Goal: Information Seeking & Learning: Learn about a topic

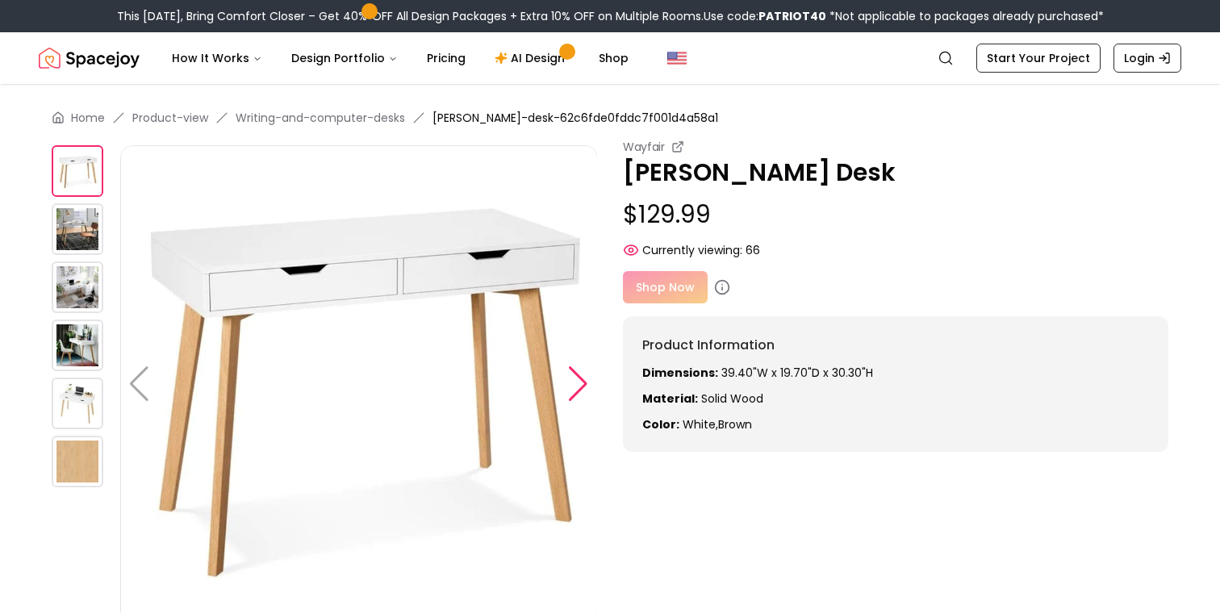
click at [574, 372] on div at bounding box center [578, 384] width 22 height 36
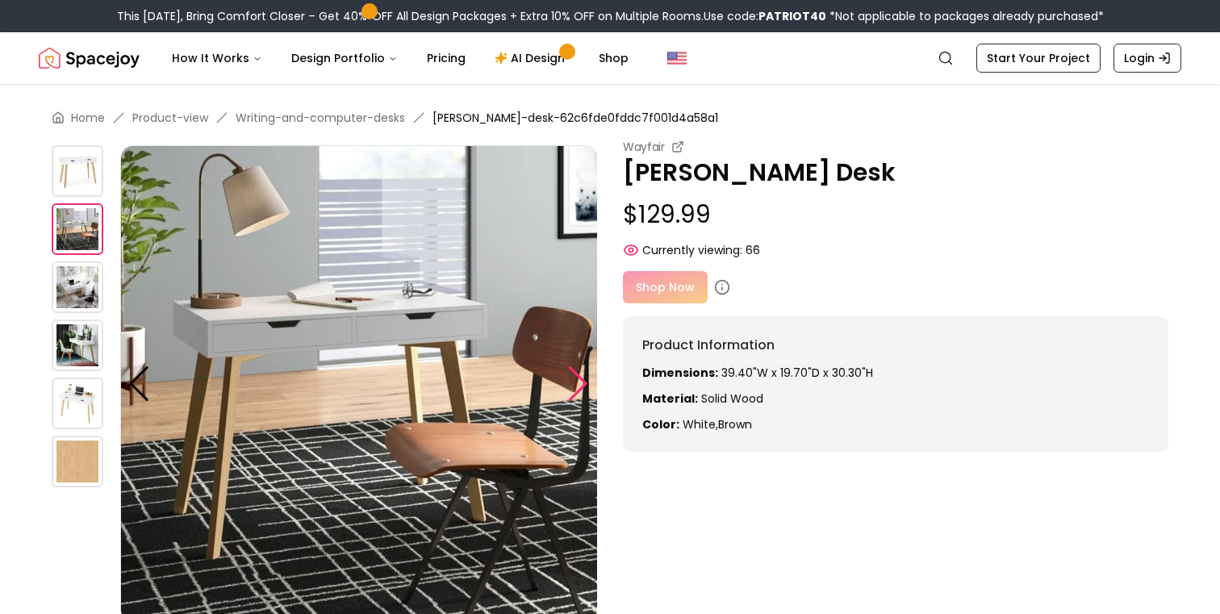
click at [574, 372] on div at bounding box center [578, 384] width 22 height 36
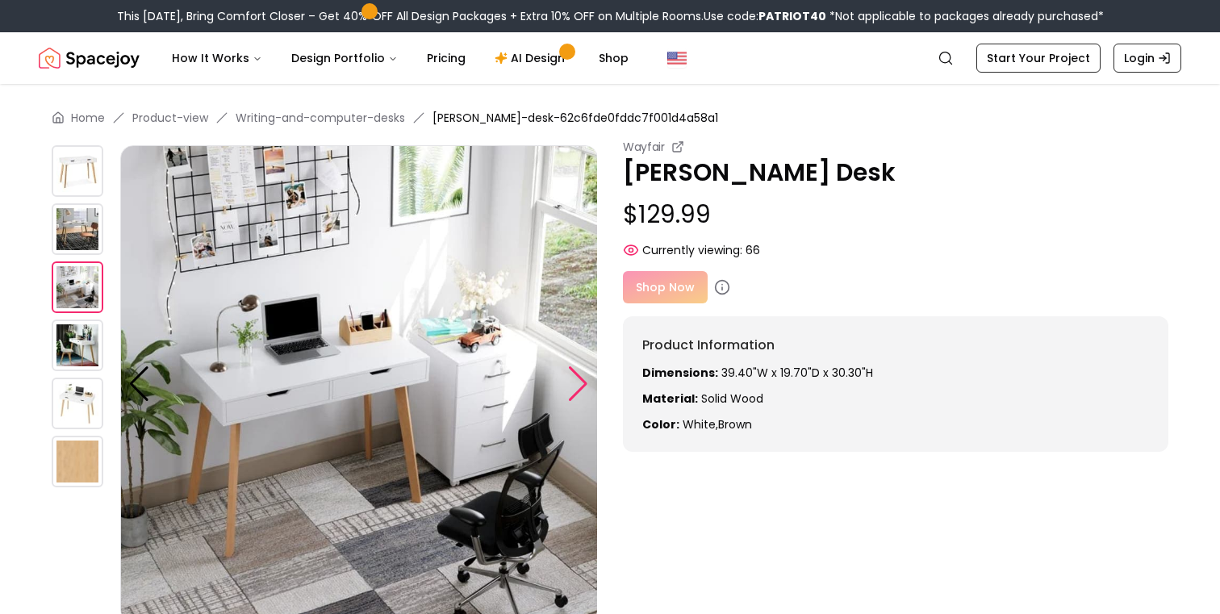
click at [574, 372] on div at bounding box center [578, 384] width 22 height 36
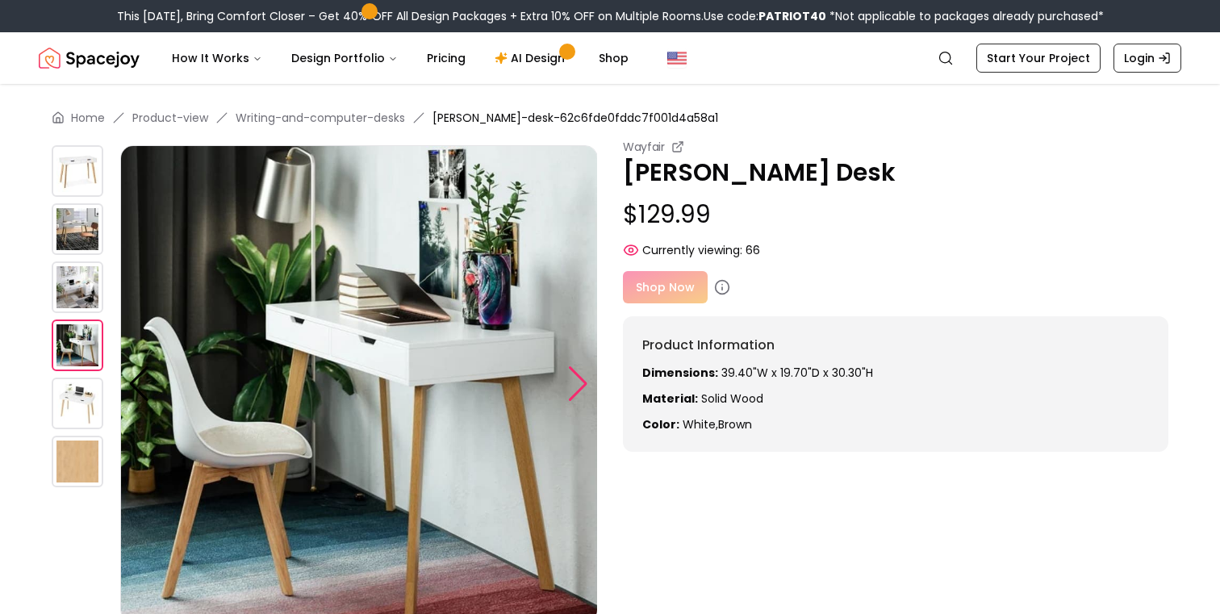
click at [574, 372] on div at bounding box center [578, 384] width 22 height 36
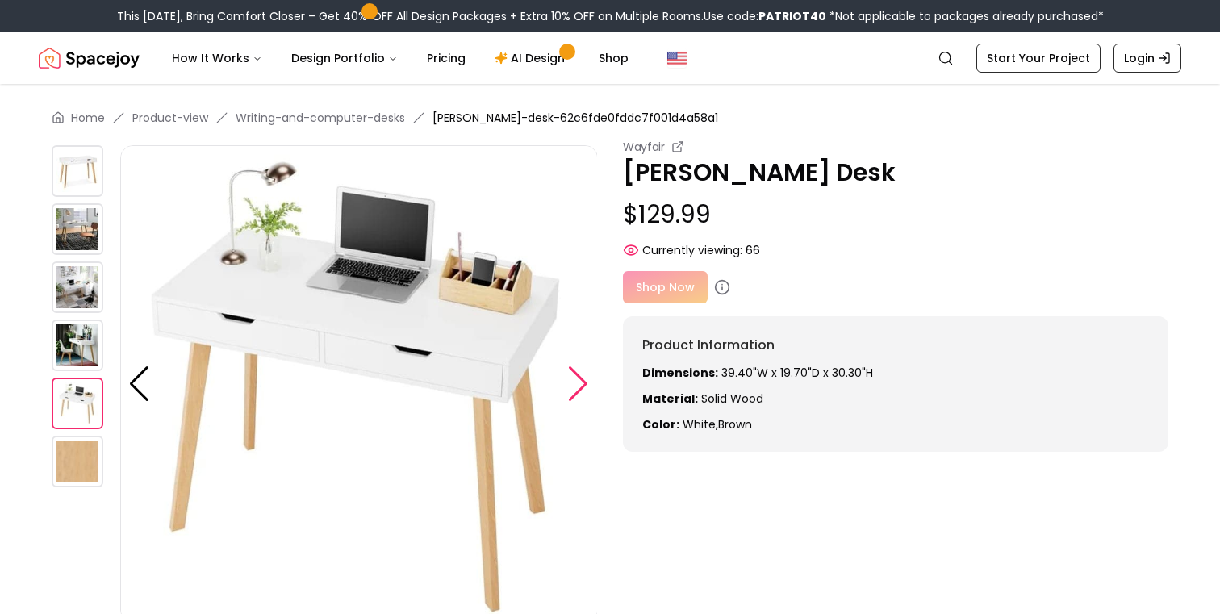
click at [574, 372] on div at bounding box center [578, 384] width 22 height 36
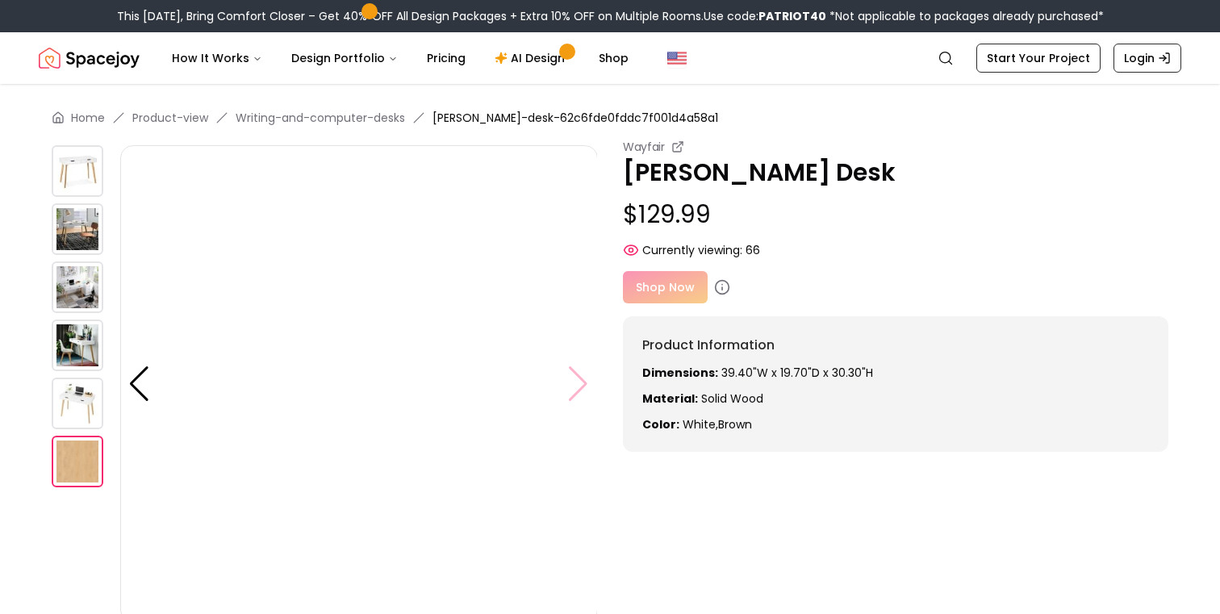
click at [574, 372] on img at bounding box center [359, 384] width 478 height 478
click at [576, 387] on img at bounding box center [359, 384] width 478 height 478
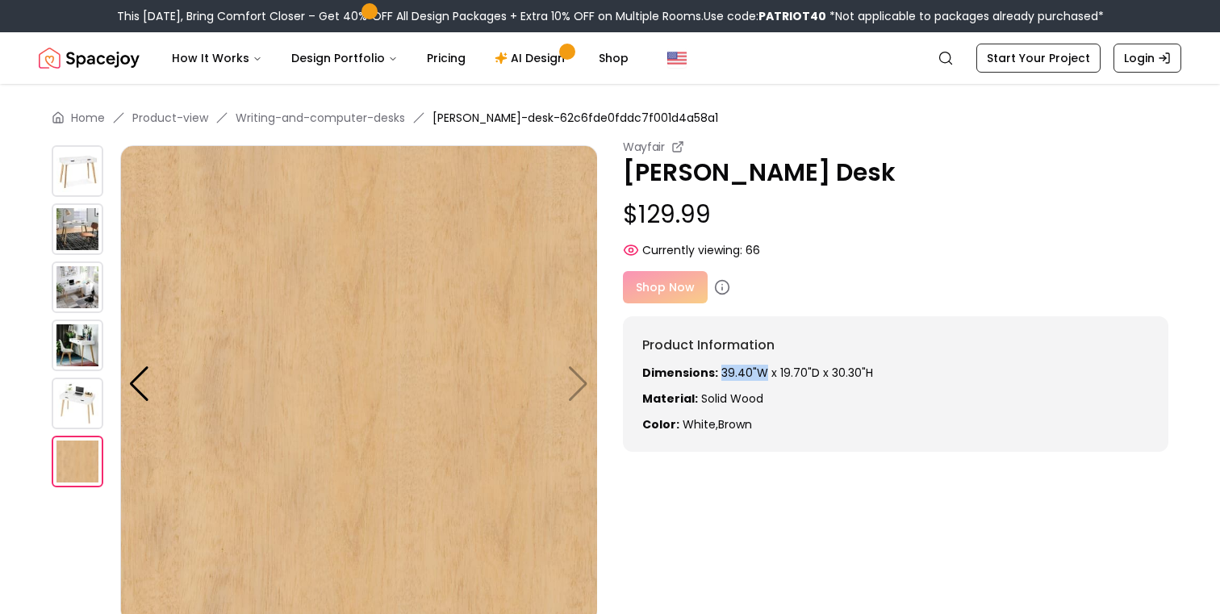
drag, startPoint x: 718, startPoint y: 374, endPoint x: 761, endPoint y: 373, distance: 43.6
click at [761, 373] on p "Dimensions: 39.40"W x 19.70"D x 30.30"H" at bounding box center [896, 373] width 507 height 16
click at [576, 386] on img at bounding box center [359, 384] width 478 height 478
click at [75, 170] on img at bounding box center [78, 171] width 52 height 52
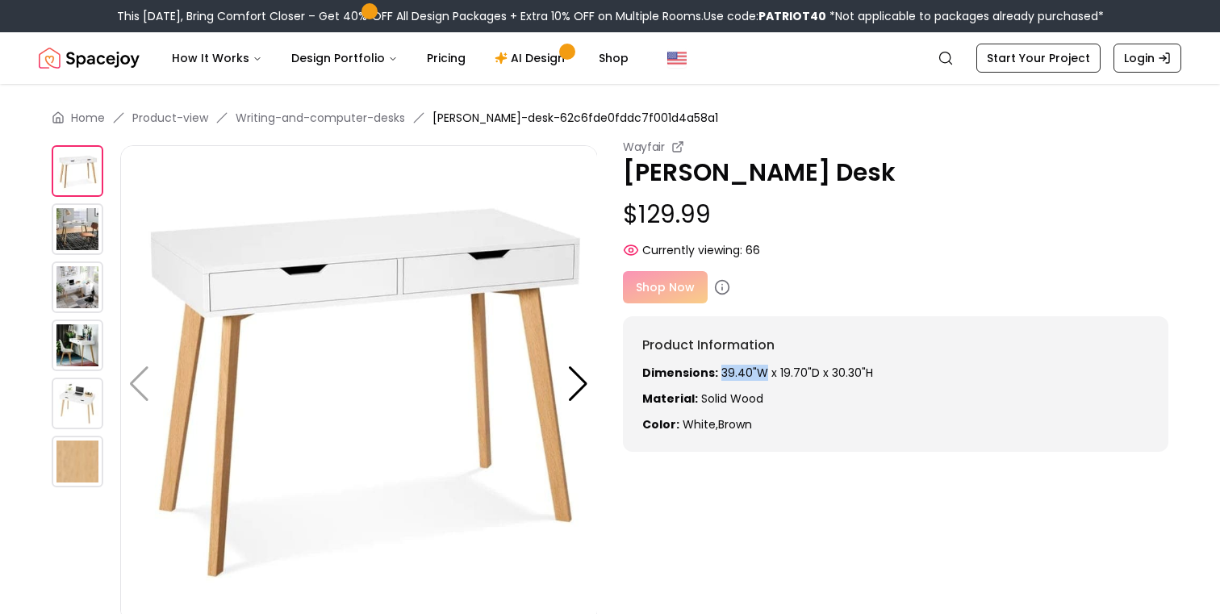
click at [82, 241] on img at bounding box center [78, 229] width 52 height 52
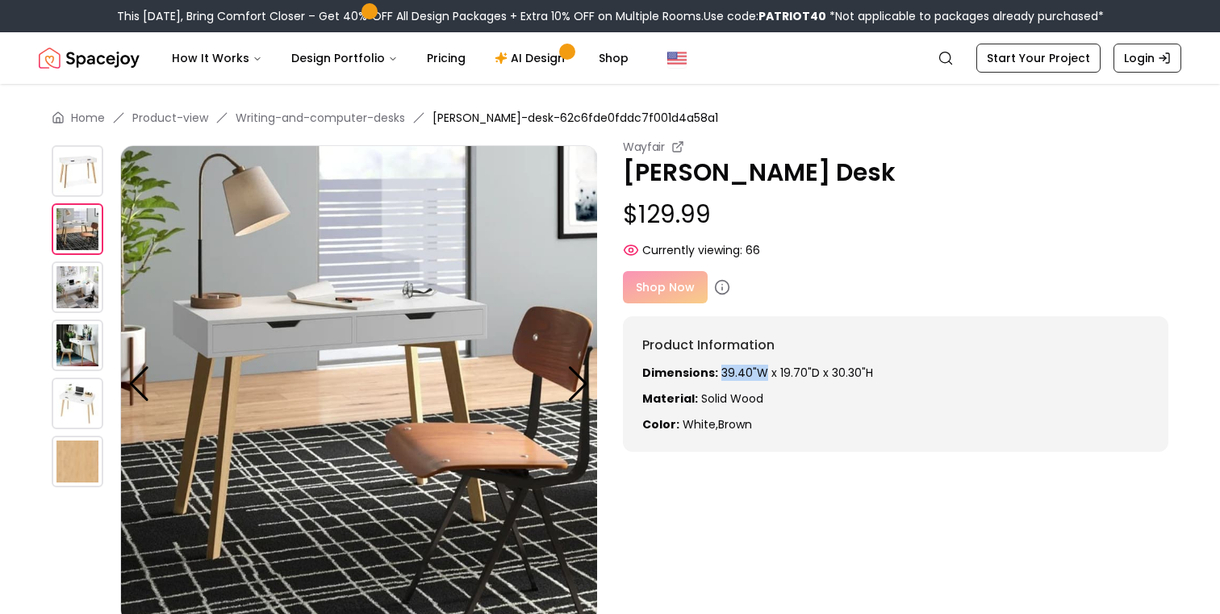
click at [82, 297] on img at bounding box center [78, 288] width 52 height 52
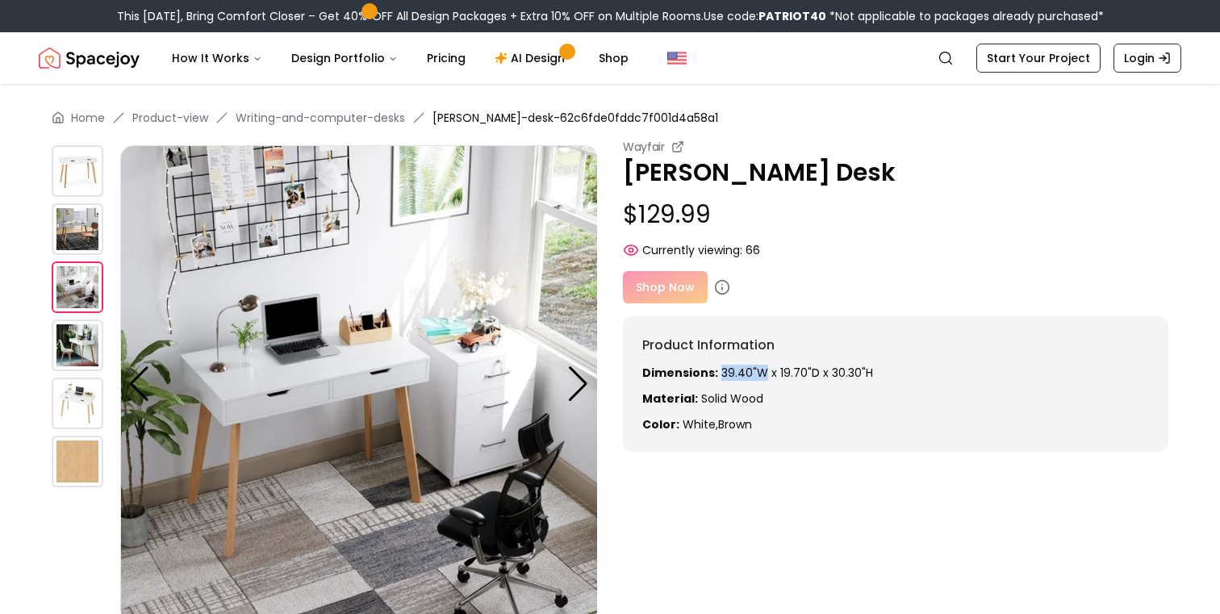
click at [76, 347] on img at bounding box center [78, 346] width 52 height 52
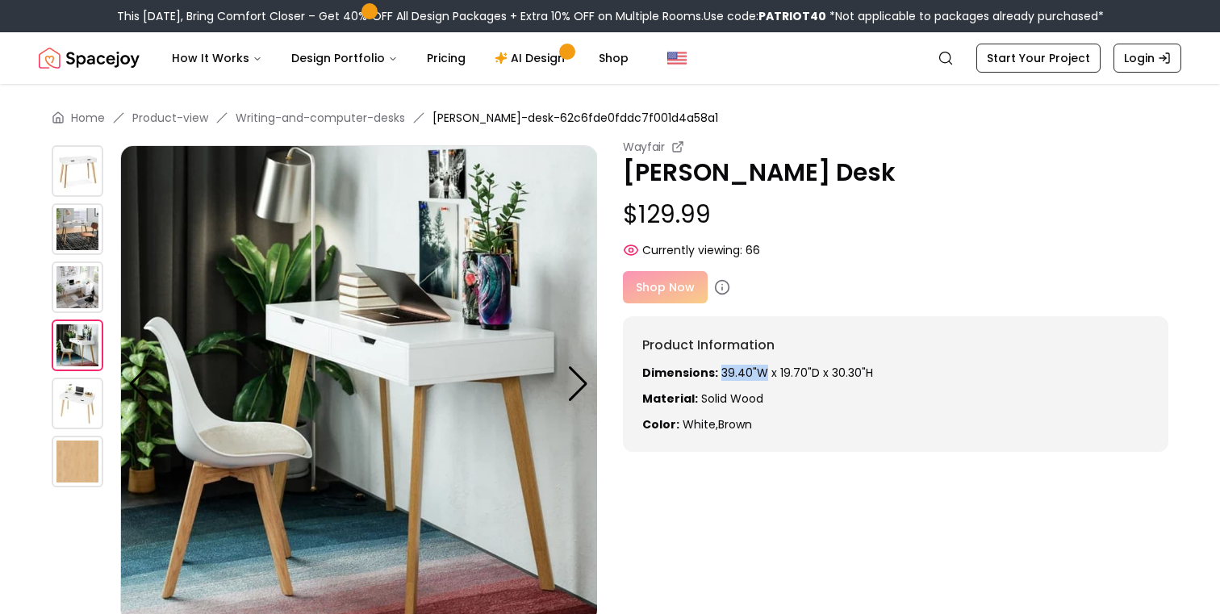
click at [75, 396] on img at bounding box center [78, 404] width 52 height 52
